Goal: Task Accomplishment & Management: Use online tool/utility

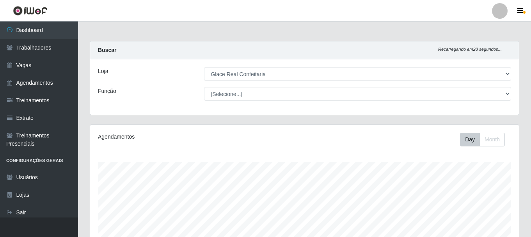
select select "445"
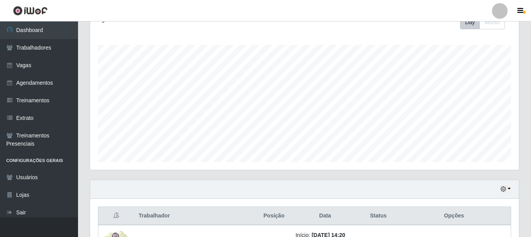
scroll to position [273, 0]
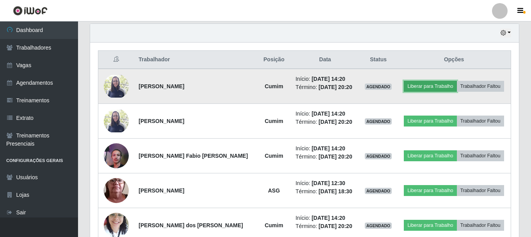
click at [429, 85] on button "Liberar para Trabalho" at bounding box center [430, 86] width 53 height 11
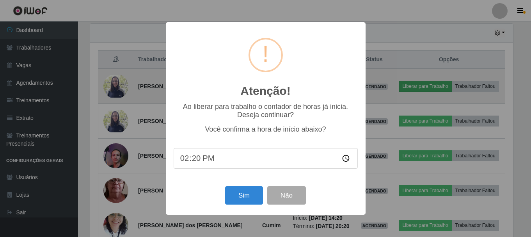
scroll to position [162, 425]
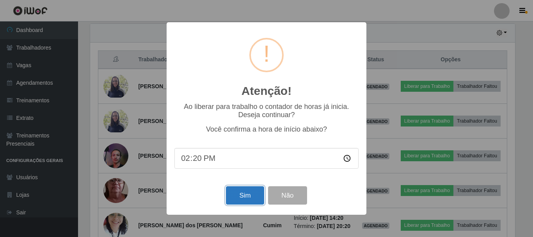
click at [241, 198] on button "Sim" at bounding box center [245, 195] width 38 height 18
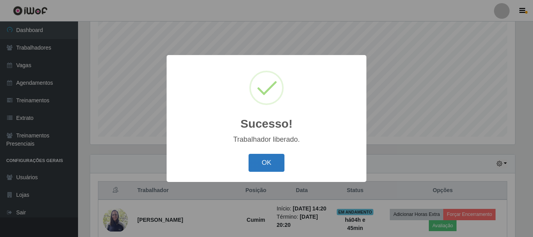
click at [272, 163] on button "OK" at bounding box center [267, 163] width 36 height 18
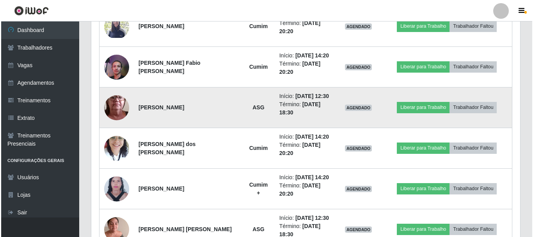
scroll to position [416, 0]
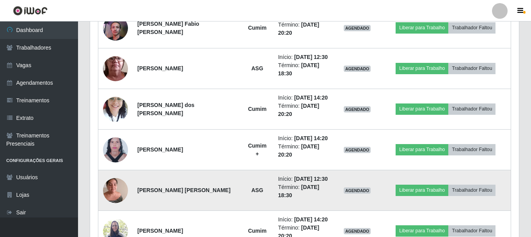
click at [103, 194] on img at bounding box center [115, 190] width 25 height 33
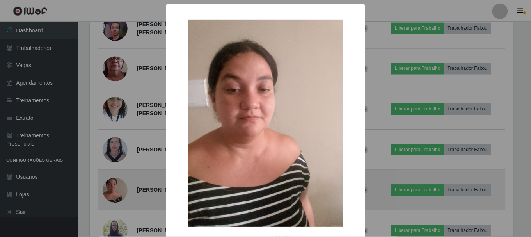
scroll to position [162, 425]
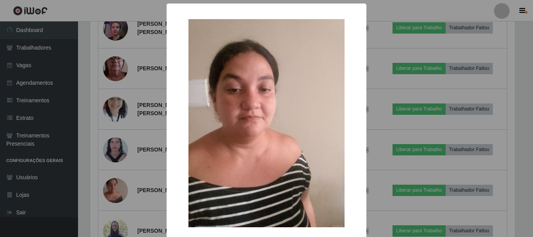
click at [143, 198] on div "× OK Cancel" at bounding box center [266, 118] width 533 height 237
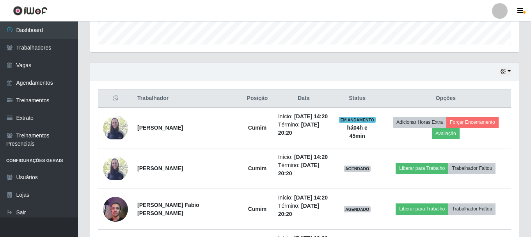
scroll to position [0, 0]
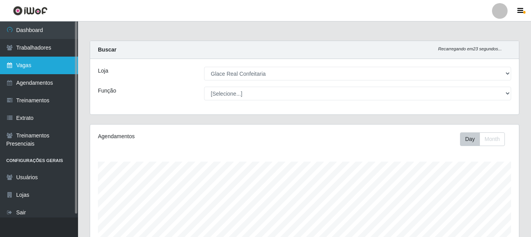
click at [53, 68] on link "Vagas" at bounding box center [39, 66] width 78 height 18
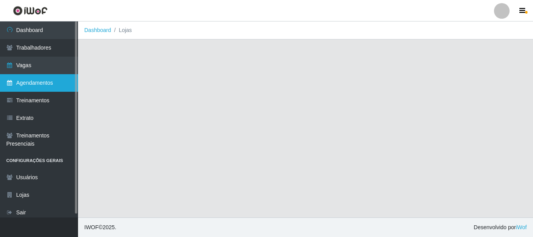
click at [53, 86] on link "Agendamentos" at bounding box center [39, 83] width 78 height 18
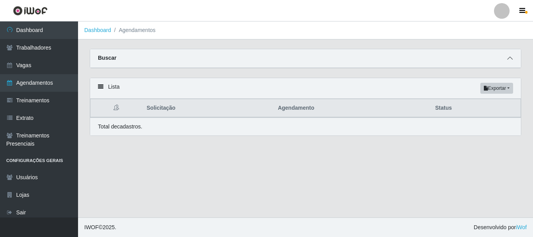
click at [508, 57] on icon at bounding box center [509, 57] width 5 height 5
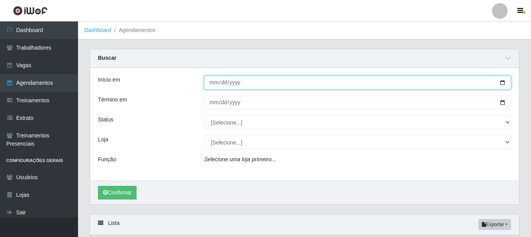
click at [221, 81] on input "Início em" at bounding box center [357, 83] width 307 height 14
click at [215, 82] on input "Início em" at bounding box center [357, 83] width 307 height 14
type input "[DATE]"
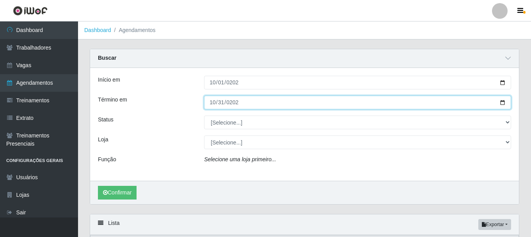
type input "[DATE]"
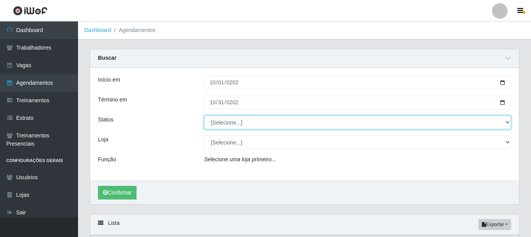
click at [222, 124] on select "[Selecione...] AGENDADO AGUARDANDO LIBERAR EM ANDAMENTO EM REVISÃO FINALIZADO C…" at bounding box center [357, 122] width 307 height 14
select select "AGENDADO"
click at [204, 116] on select "[Selecione...] AGENDADO AGUARDANDO LIBERAR EM ANDAMENTO EM REVISÃO FINALIZADO C…" at bounding box center [357, 122] width 307 height 14
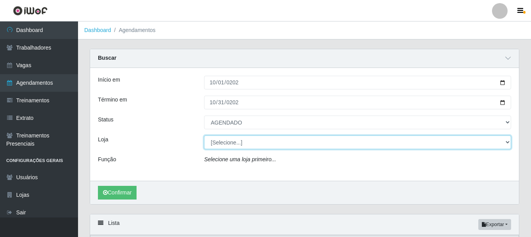
click at [231, 144] on select "[Selecione...] Glace Real Confeitaria" at bounding box center [357, 142] width 307 height 14
select select "445"
click at [204, 136] on select "[Selecione...] Glace Real Confeitaria" at bounding box center [357, 142] width 307 height 14
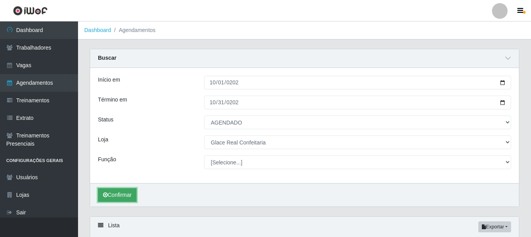
click at [115, 194] on button "Confirmar" at bounding box center [117, 195] width 39 height 14
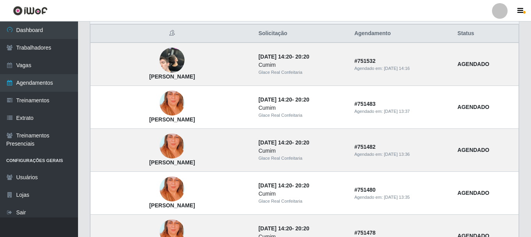
scroll to position [57, 0]
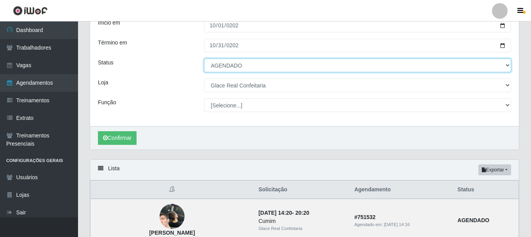
click at [248, 64] on select "[Selecione...] AGENDADO AGUARDANDO LIBERAR EM ANDAMENTO EM REVISÃO FINALIZADO C…" at bounding box center [357, 66] width 307 height 14
click at [204, 59] on select "[Selecione...] AGENDADO AGUARDANDO LIBERAR EM ANDAMENTO EM REVISÃO FINALIZADO C…" at bounding box center [357, 66] width 307 height 14
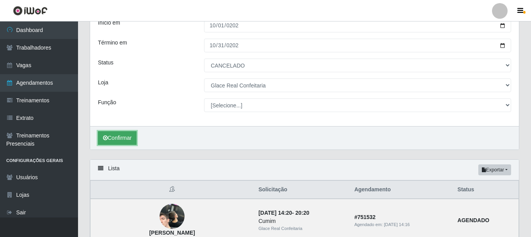
click at [130, 137] on button "Confirmar" at bounding box center [117, 138] width 39 height 14
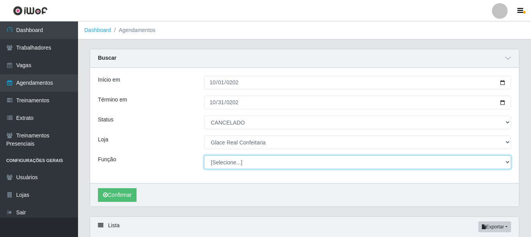
click at [251, 160] on select "[Selecione...] ASG ASG + ASG ++ Auxiliar de Cozinha Auxiliar de Cozinha + Auxil…" at bounding box center [357, 162] width 307 height 14
click at [242, 167] on select "[Selecione...] ASG ASG + ASG ++ Auxiliar de Cozinha Auxiliar de Cozinha + Auxil…" at bounding box center [357, 162] width 307 height 14
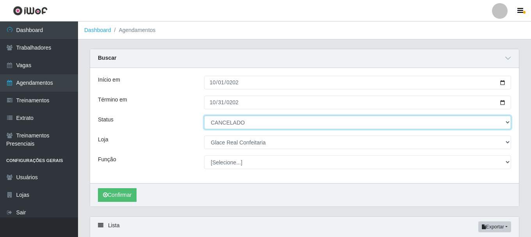
click at [259, 127] on select "[Selecione...] AGENDADO AGUARDANDO LIBERAR EM ANDAMENTO EM REVISÃO FINALIZADO C…" at bounding box center [357, 122] width 307 height 14
click at [204, 116] on select "[Selecione...] AGENDADO AGUARDANDO LIBERAR EM ANDAMENTO EM REVISÃO FINALIZADO C…" at bounding box center [357, 122] width 307 height 14
click at [271, 123] on select "[Selecione...] AGENDADO AGUARDANDO LIBERAR EM ANDAMENTO EM REVISÃO FINALIZADO C…" at bounding box center [357, 122] width 307 height 14
click at [204, 116] on select "[Selecione...] AGENDADO AGUARDANDO LIBERAR EM ANDAMENTO EM REVISÃO FINALIZADO C…" at bounding box center [357, 122] width 307 height 14
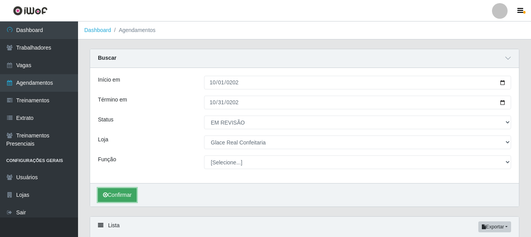
click at [131, 196] on button "Confirmar" at bounding box center [117, 195] width 39 height 14
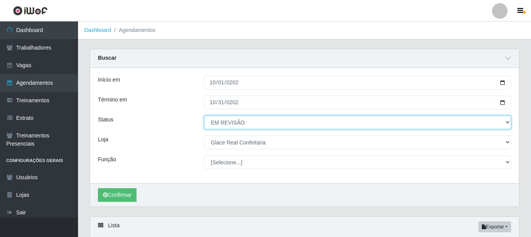
click at [240, 124] on select "[Selecione...] AGENDADO AGUARDANDO LIBERAR EM ANDAMENTO EM REVISÃO FINALIZADO C…" at bounding box center [357, 122] width 307 height 14
select select "FALTA"
click at [204, 116] on select "[Selecione...] AGENDADO AGUARDANDO LIBERAR EM ANDAMENTO EM REVISÃO FINALIZADO C…" at bounding box center [357, 122] width 307 height 14
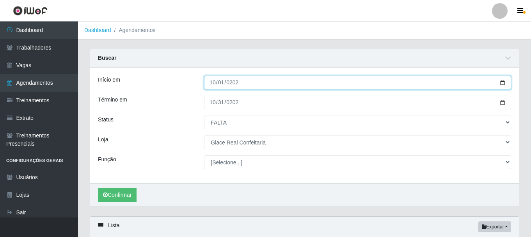
click at [221, 85] on input "[DATE]" at bounding box center [357, 83] width 307 height 14
type input "[DATE]"
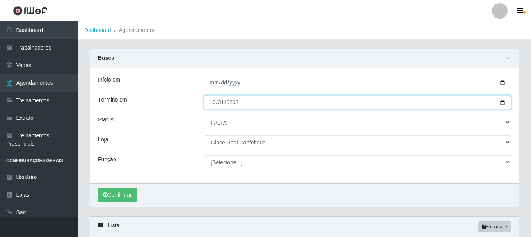
click at [210, 103] on input "[DATE]" at bounding box center [357, 103] width 307 height 14
type input "[DATE]"
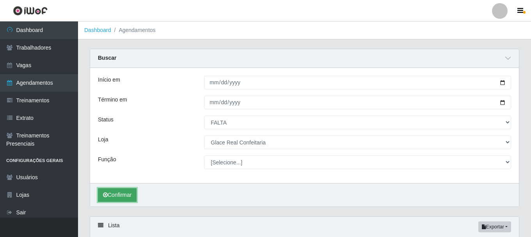
click at [126, 195] on button "Confirmar" at bounding box center [117, 195] width 39 height 14
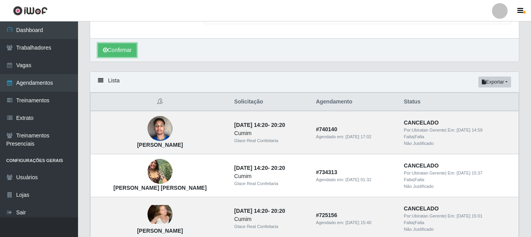
scroll to position [184, 0]
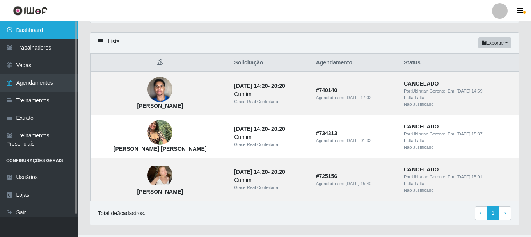
click at [48, 32] on link "Dashboard" at bounding box center [39, 30] width 78 height 18
